Goal: Transaction & Acquisition: Purchase product/service

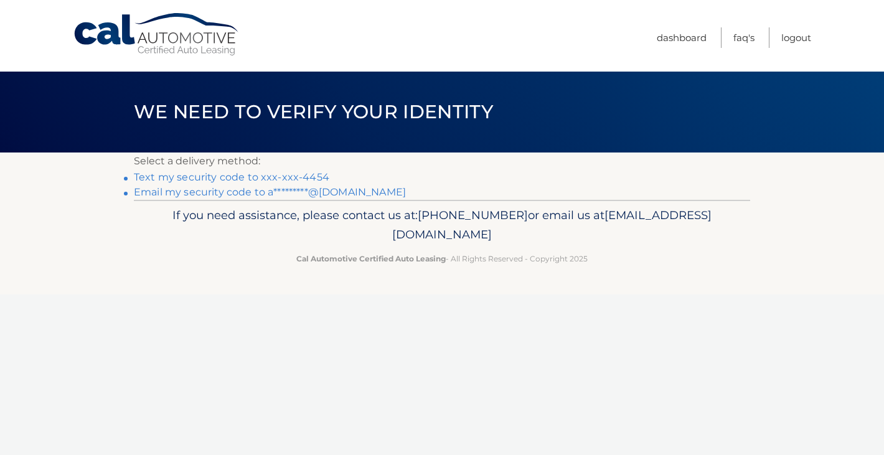
click at [300, 173] on link "Text my security code to xxx-xxx-4454" at bounding box center [231, 177] width 195 height 12
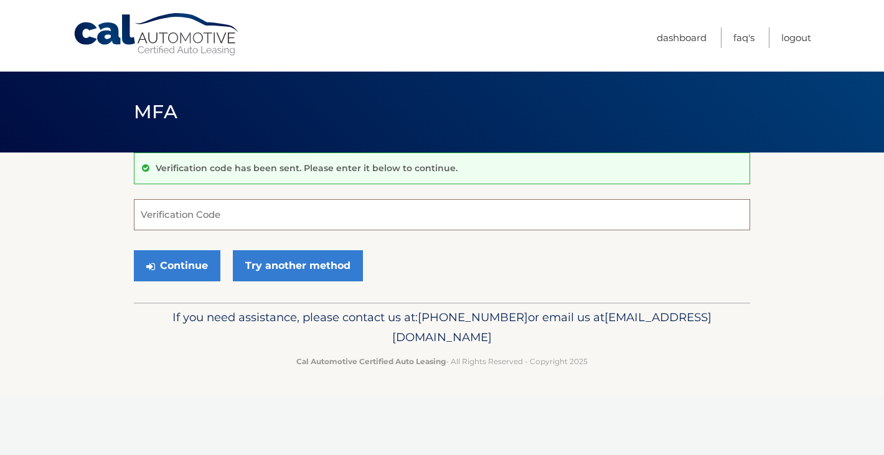
click at [274, 217] on input "Verification Code" at bounding box center [442, 214] width 616 height 31
type input "511809"
click at [159, 266] on button "Continue" at bounding box center [177, 265] width 87 height 31
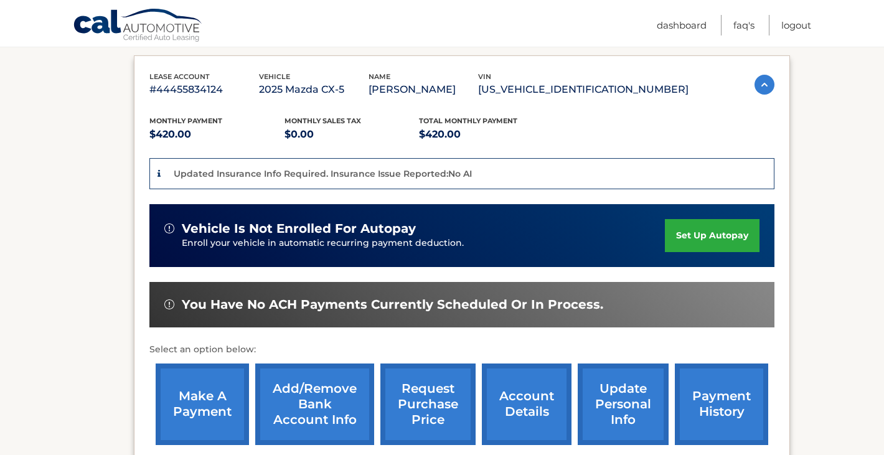
scroll to position [197, 0]
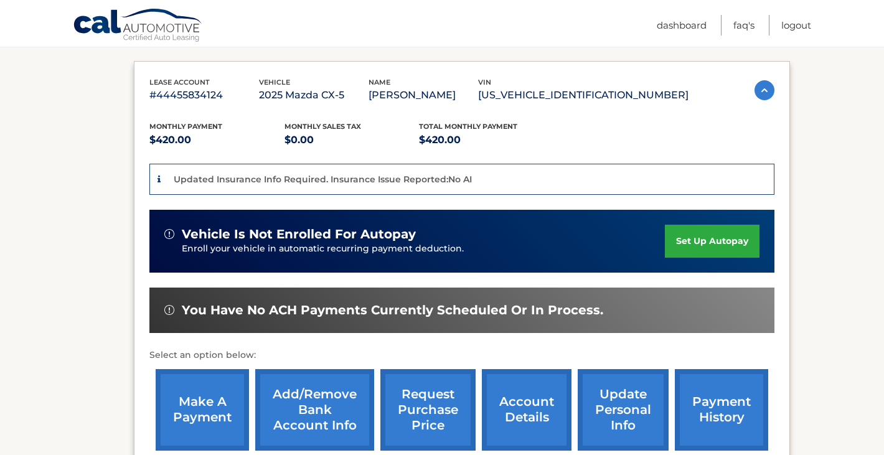
click at [205, 388] on link "make a payment" at bounding box center [202, 410] width 93 height 82
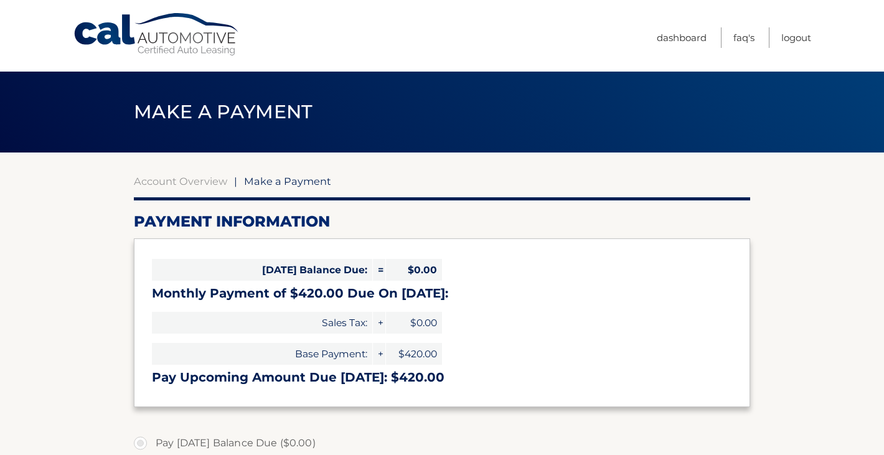
select select "N2M2YjhmYzItNzc2Mi00NDI1LTk5OTgtZjljZjk3ZTBhZGJm"
click at [694, 37] on link "Dashboard" at bounding box center [682, 37] width 50 height 21
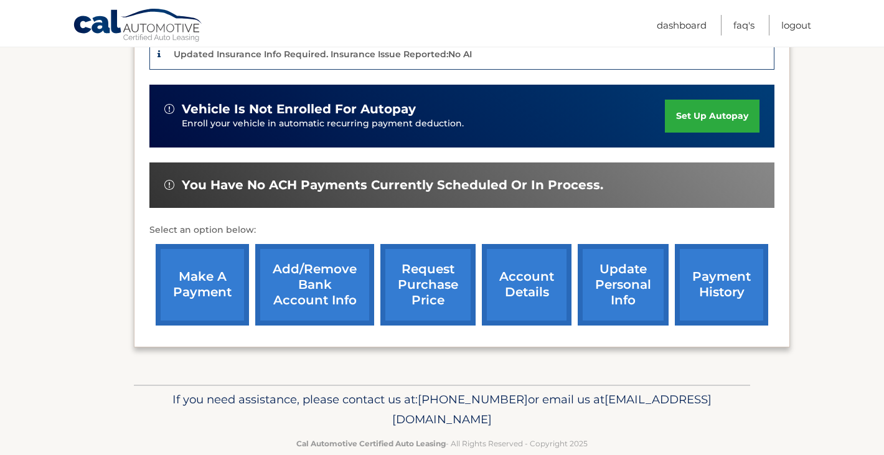
scroll to position [345, 0]
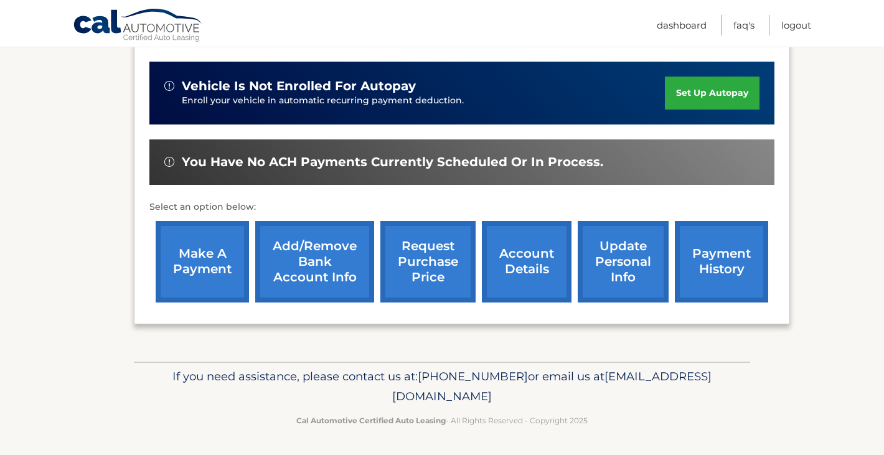
click at [531, 262] on link "account details" at bounding box center [527, 262] width 90 height 82
click at [722, 257] on link "payment history" at bounding box center [721, 262] width 93 height 82
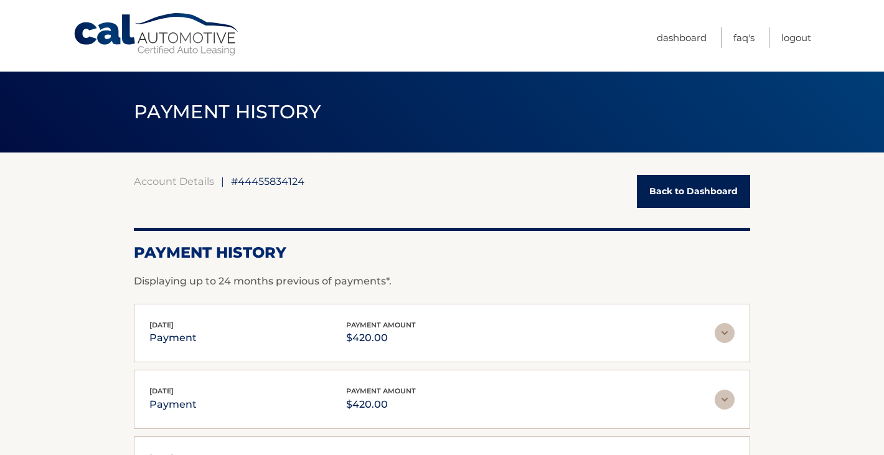
click at [675, 181] on link "Back to Dashboard" at bounding box center [693, 191] width 113 height 33
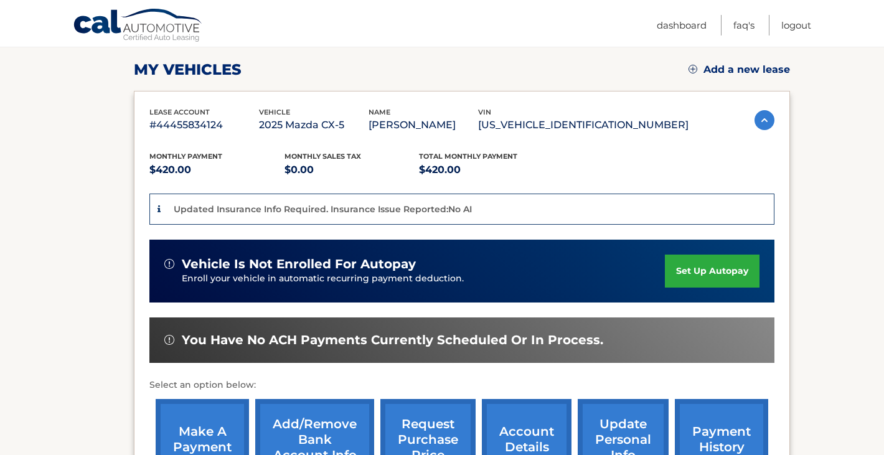
scroll to position [331, 0]
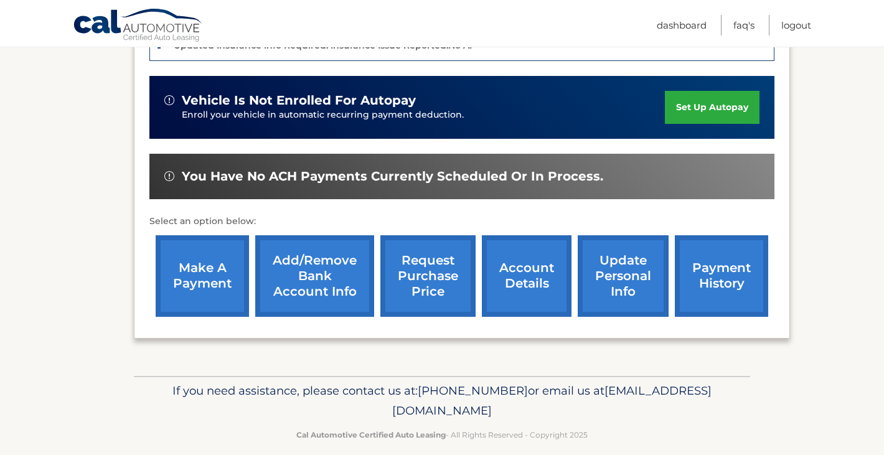
click at [230, 296] on link "make a payment" at bounding box center [202, 276] width 93 height 82
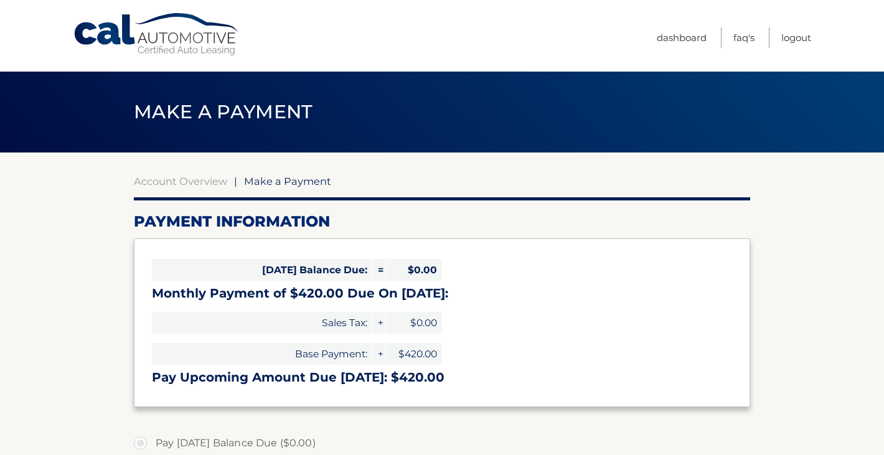
select select "N2M2YjhmYzItNzc2Mi00NDI1LTk5OTgtZjljZjk3ZTBhZGJm"
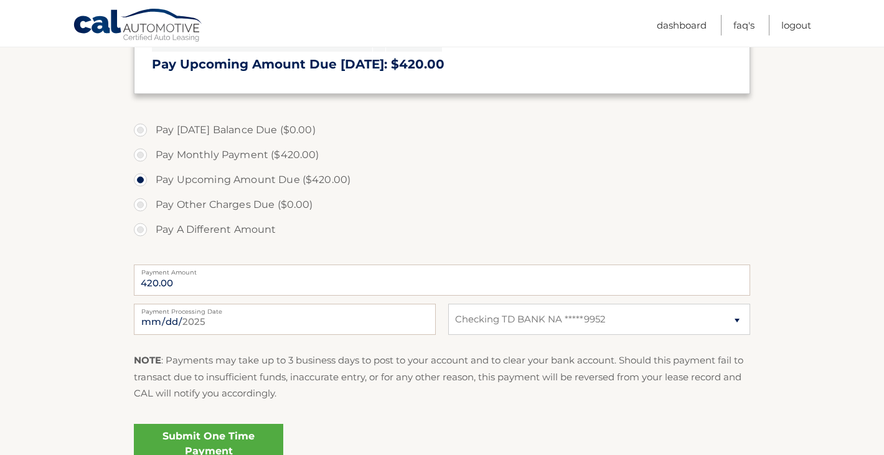
scroll to position [336, 0]
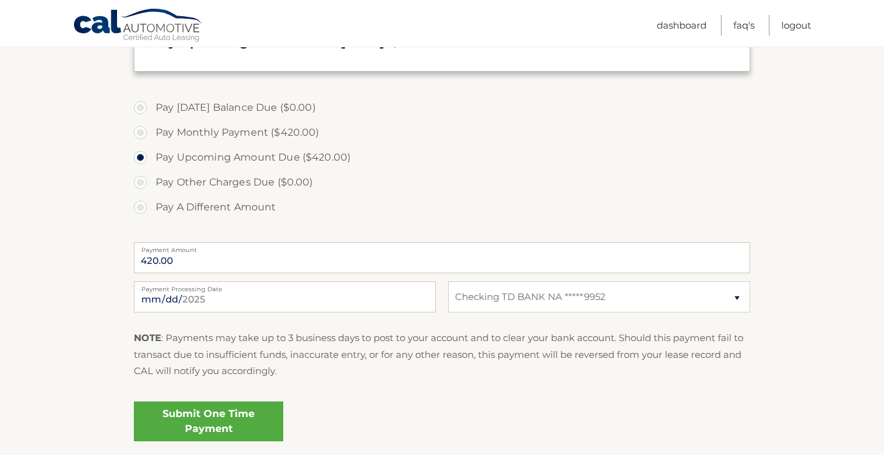
click at [249, 427] on link "Submit One Time Payment" at bounding box center [208, 422] width 149 height 40
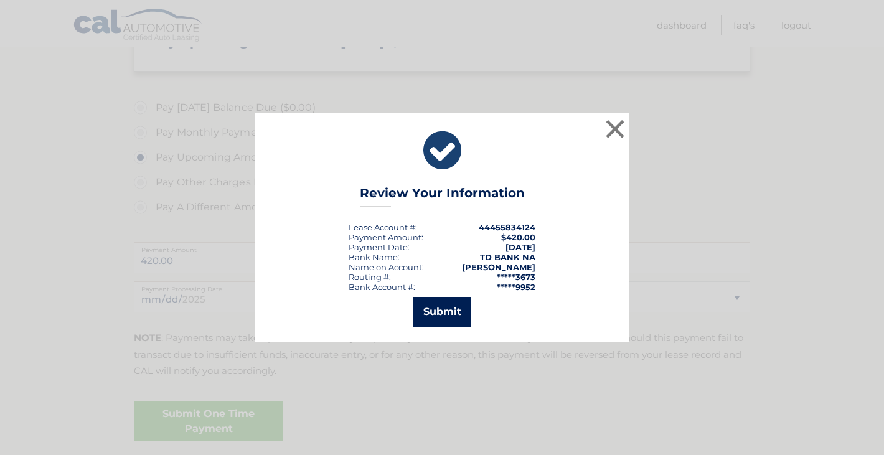
click at [459, 310] on button "Submit" at bounding box center [442, 312] width 58 height 30
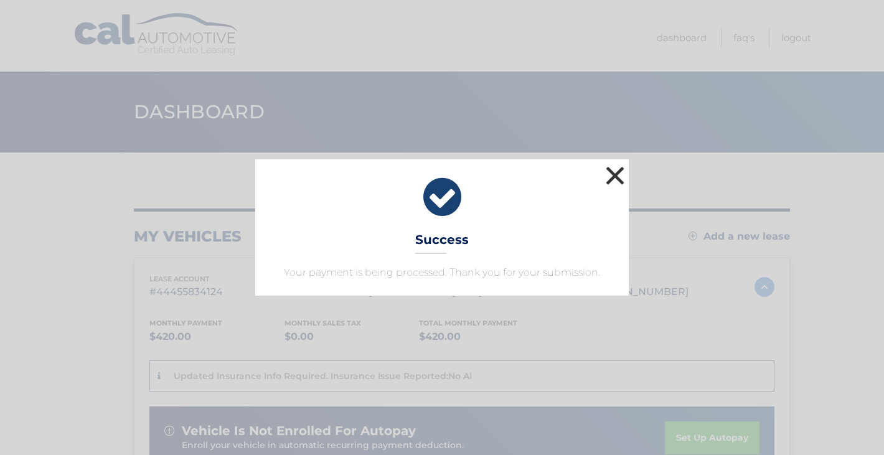
click at [615, 172] on button "×" at bounding box center [615, 175] width 25 height 25
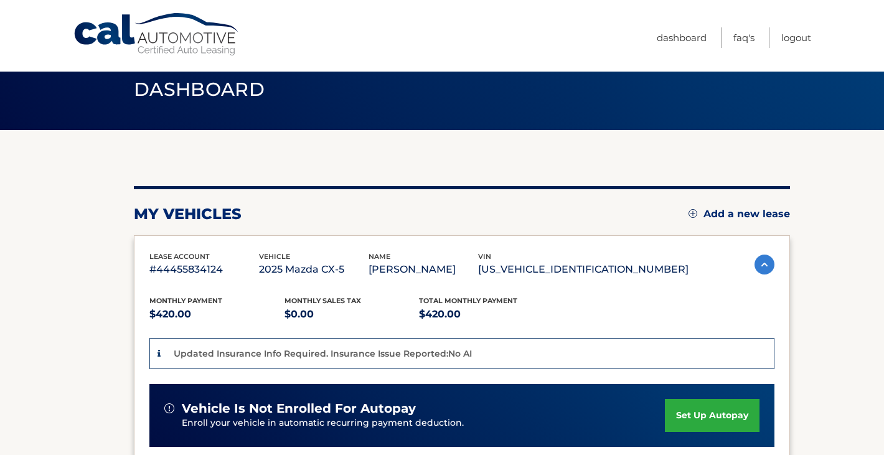
scroll to position [4, 0]
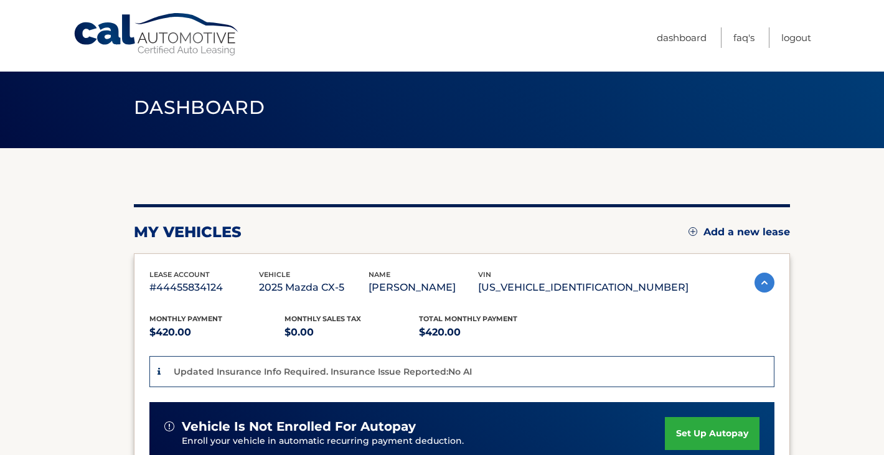
click at [426, 364] on div "Updated Insurance Info Required. Insurance Issue Reported:No AI" at bounding box center [321, 372] width 302 height 16
click at [443, 366] on p "Updated Insurance Info Required. Insurance Issue Reported:No AI" at bounding box center [323, 371] width 298 height 11
click at [672, 38] on link "Dashboard" at bounding box center [682, 37] width 50 height 21
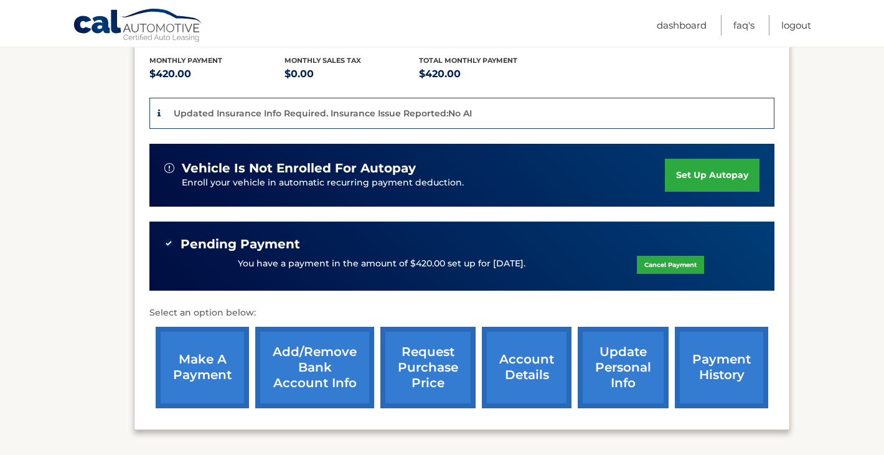
scroll to position [262, 0]
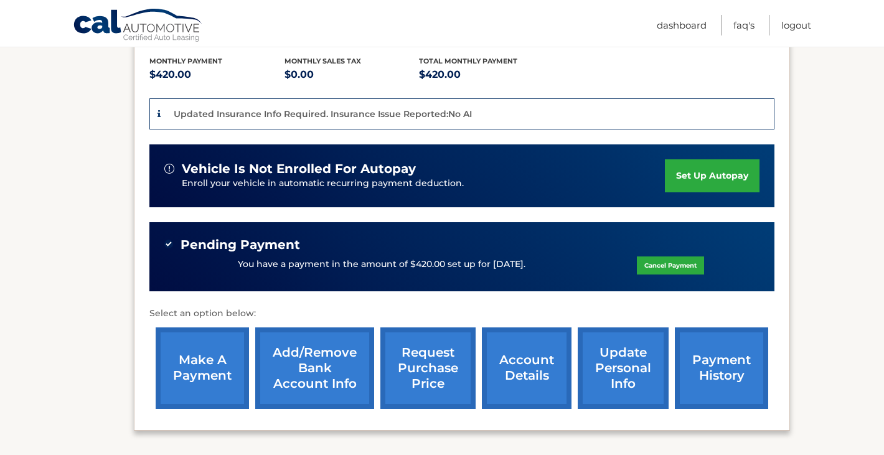
click at [161, 111] on div "Updated Insurance Info Required. Insurance Issue Reported:No AI" at bounding box center [316, 114] width 311 height 16
click at [158, 113] on icon at bounding box center [159, 114] width 3 height 9
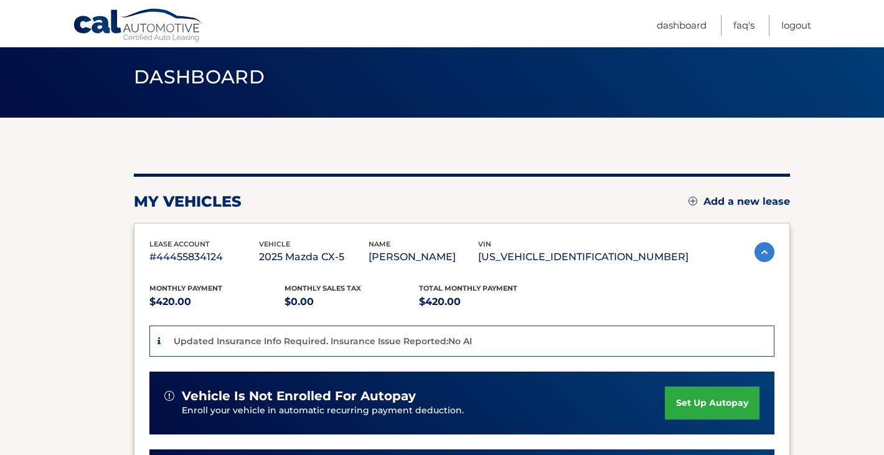
scroll to position [0, 0]
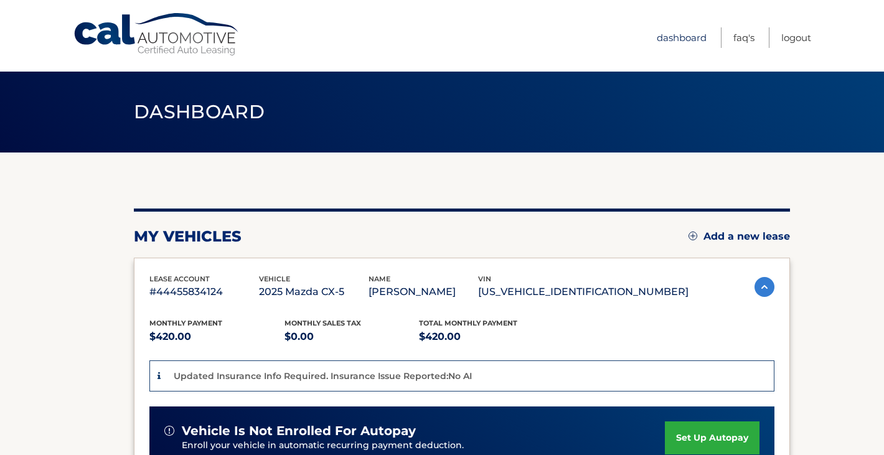
click at [687, 34] on link "Dashboard" at bounding box center [682, 37] width 50 height 21
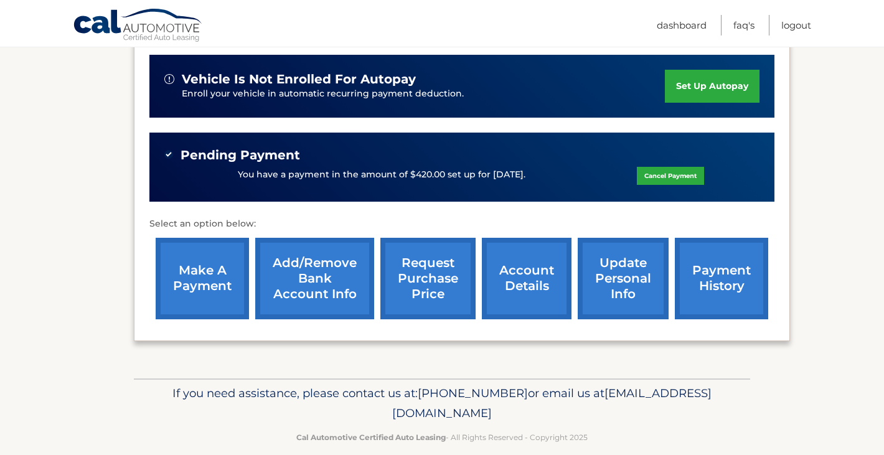
scroll to position [352, 0]
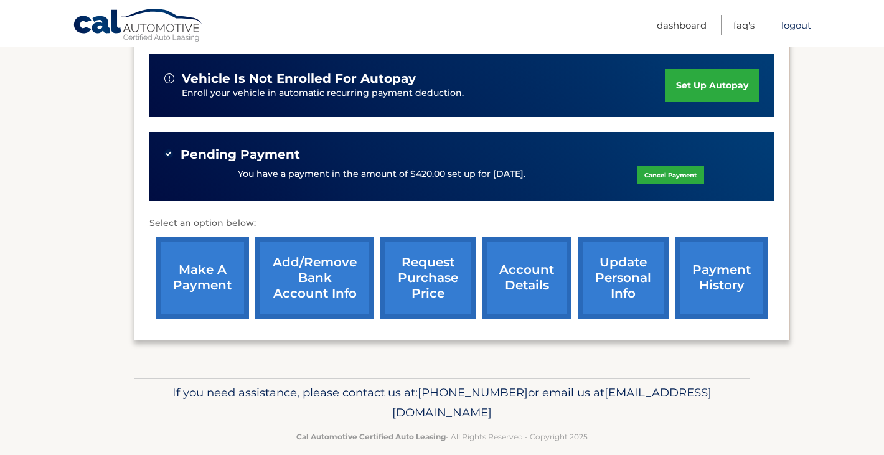
click at [796, 29] on link "Logout" at bounding box center [796, 25] width 30 height 21
